Goal: Check status: Check status

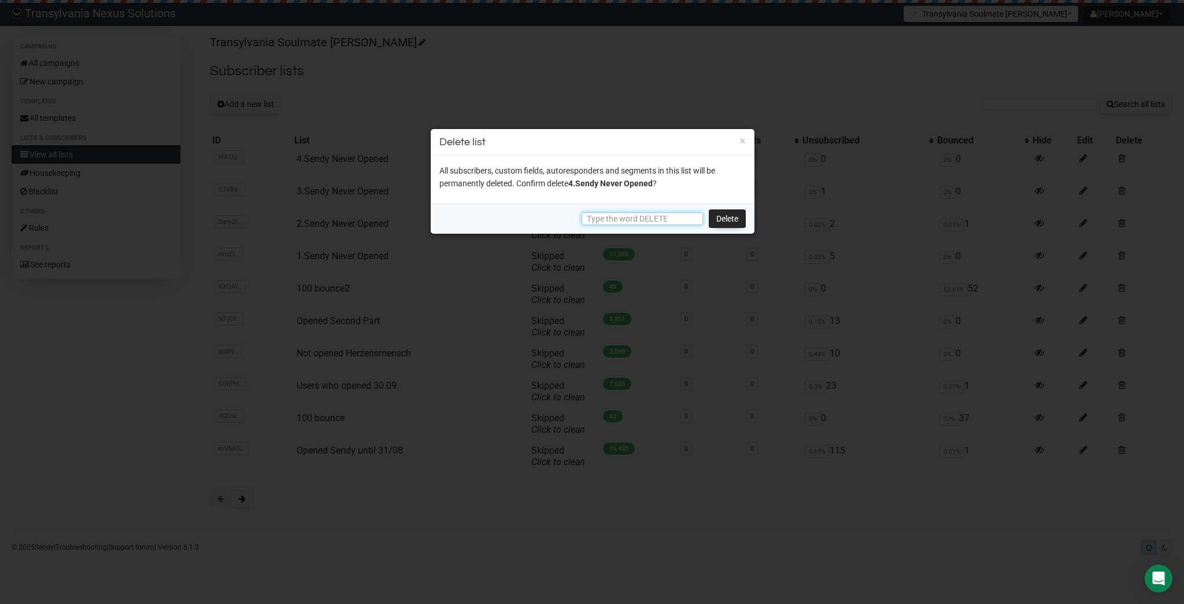
click at [672, 216] on input "text" at bounding box center [642, 218] width 121 height 13
click at [616, 64] on div at bounding box center [592, 302] width 1184 height 604
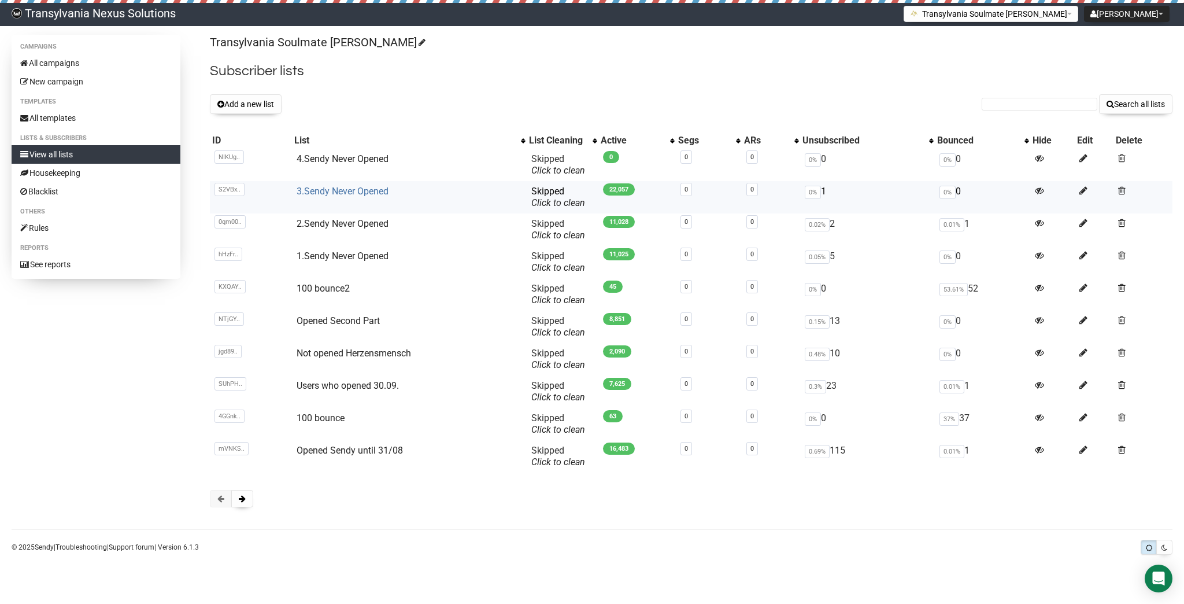
click at [324, 192] on link "3.Sendy Never Opened" at bounding box center [343, 191] width 92 height 11
click at [241, 502] on span at bounding box center [242, 498] width 7 height 8
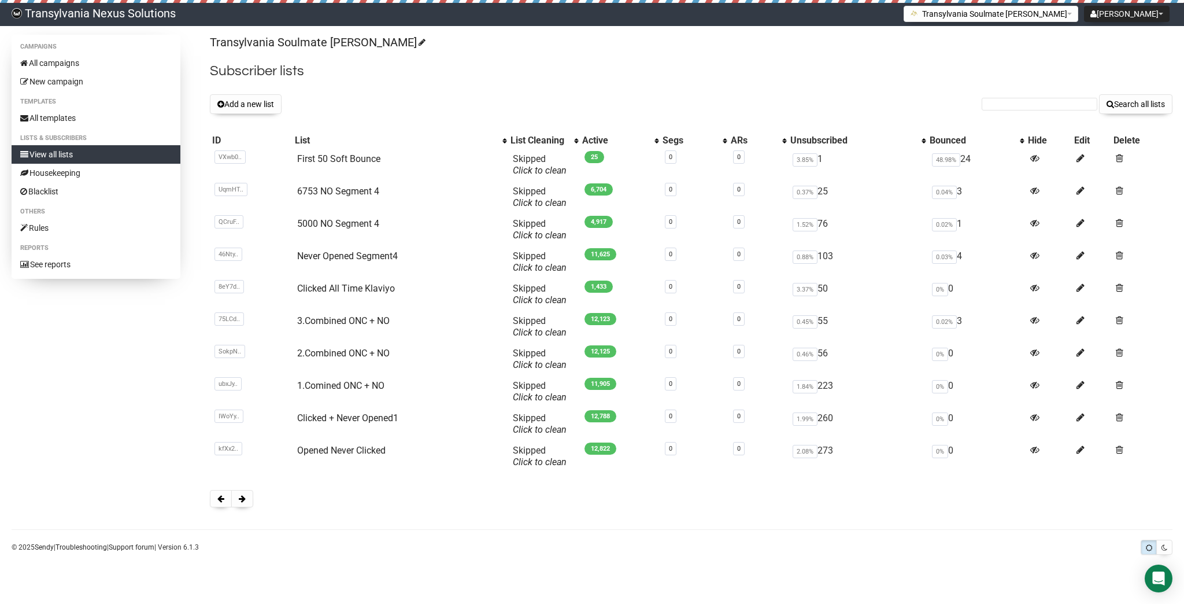
click at [241, 502] on span at bounding box center [242, 498] width 7 height 8
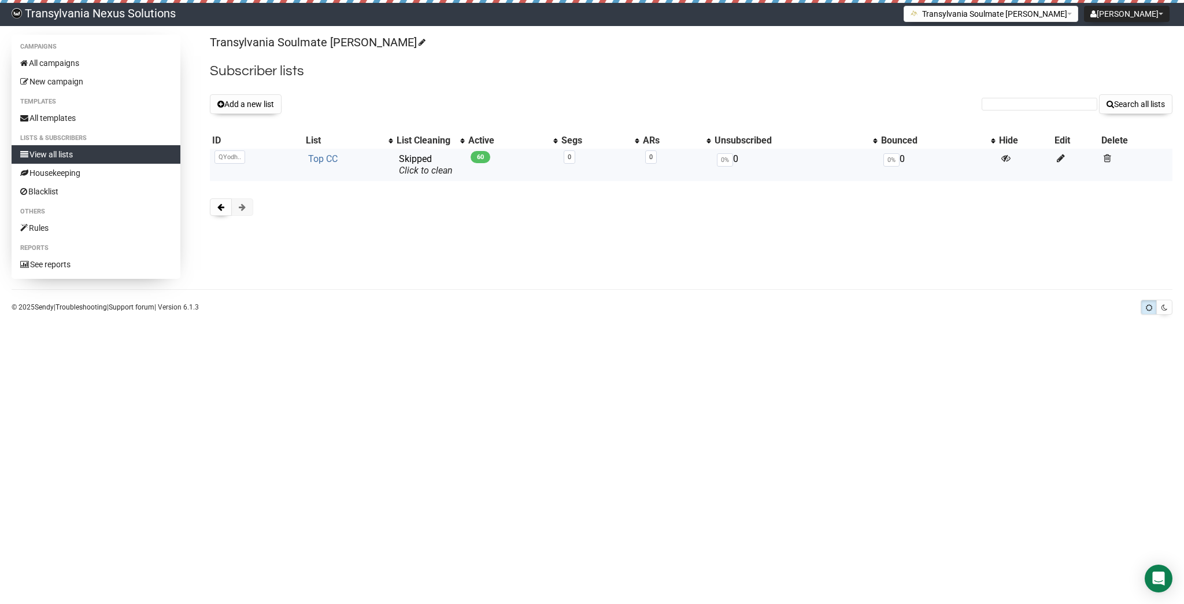
click at [311, 162] on link "Top CC" at bounding box center [322, 158] width 29 height 11
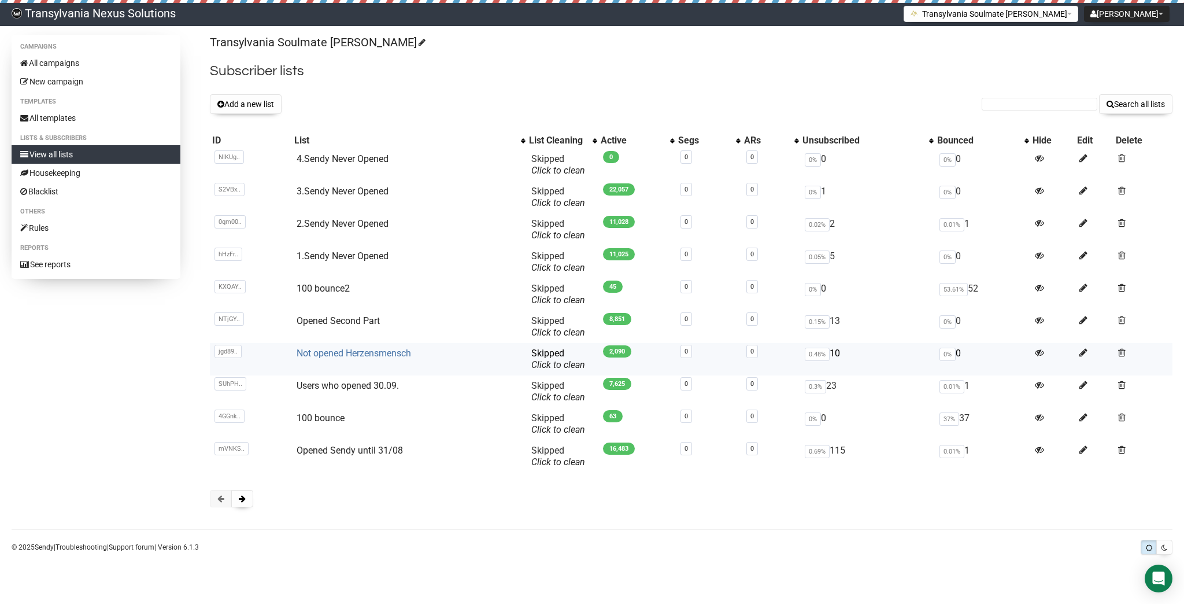
click at [349, 352] on link "Not opened Herzensmensch" at bounding box center [354, 352] width 114 height 11
